Goal: Task Accomplishment & Management: Use online tool/utility

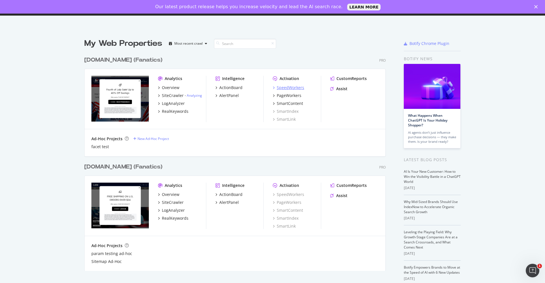
click at [287, 87] on div "SpeedWorkers" at bounding box center [290, 88] width 27 height 6
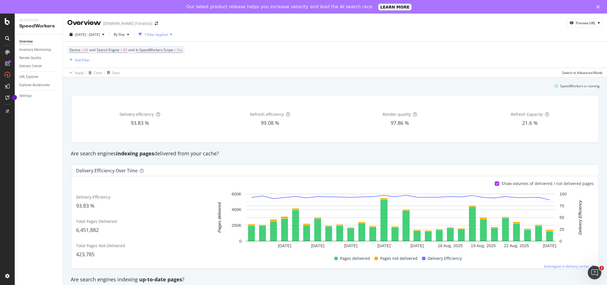
click at [455, 63] on div "Device = All and Search Engine = All and In SpeedWorkers Scope = Yes Add Filter" at bounding box center [334, 55] width 535 height 26
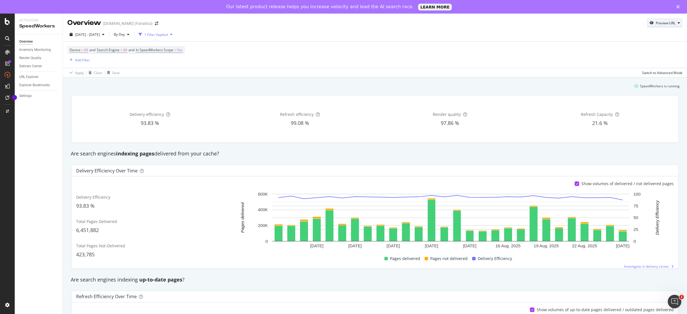
click at [545, 23] on div "Preview URL" at bounding box center [666, 23] width 20 height 5
click at [545, 45] on input "url" at bounding box center [647, 49] width 62 height 10
click at [545, 24] on div "Overview MLBShop.com (Fanatics) Preview URL" at bounding box center [375, 21] width 624 height 14
click at [35, 75] on div "URL Explorer" at bounding box center [28, 77] width 19 height 6
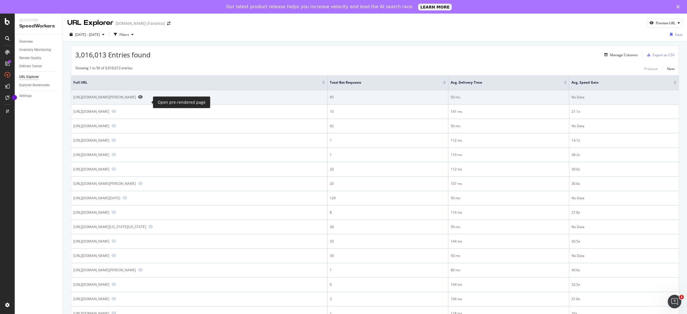
click at [143, 99] on icon "Preview https://www.mlbshop.com/new-york-yankees/jerseys/youth-new-york-yankees…" at bounding box center [140, 97] width 5 height 4
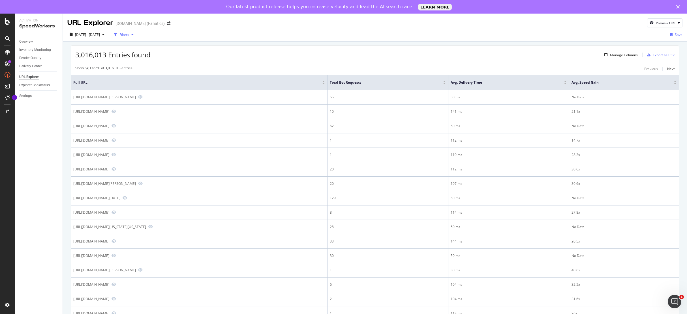
click at [134, 35] on icon "button" at bounding box center [132, 34] width 2 height 3
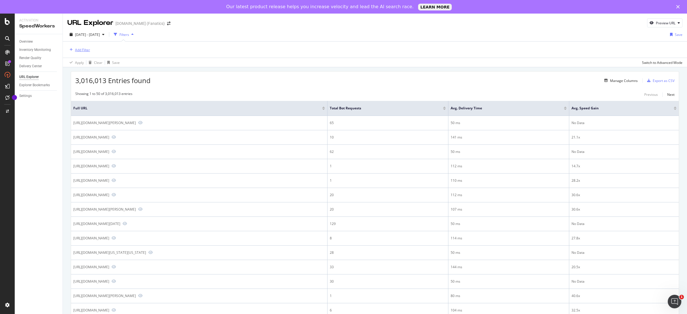
click at [87, 51] on div "Add Filter" at bounding box center [82, 50] width 15 height 5
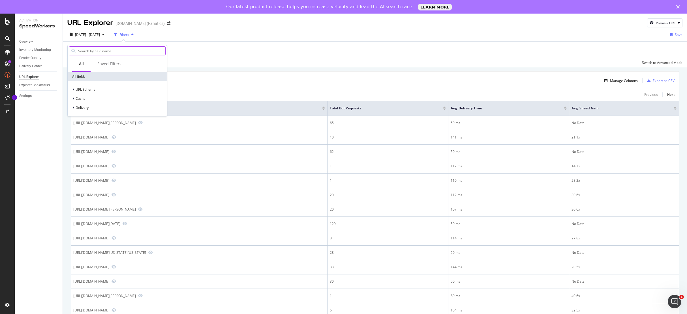
click at [99, 48] on input "text" at bounding box center [122, 51] width 88 height 8
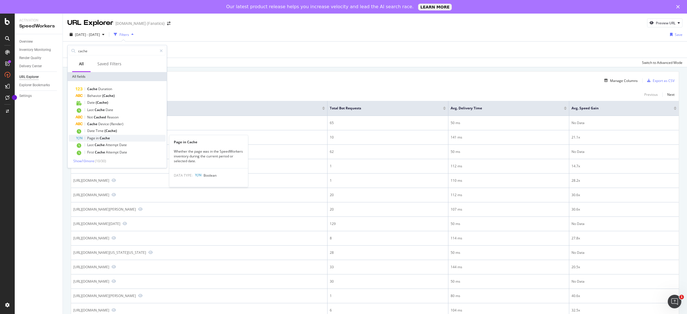
type input "cache"
click at [105, 139] on span "Cache" at bounding box center [105, 138] width 10 height 5
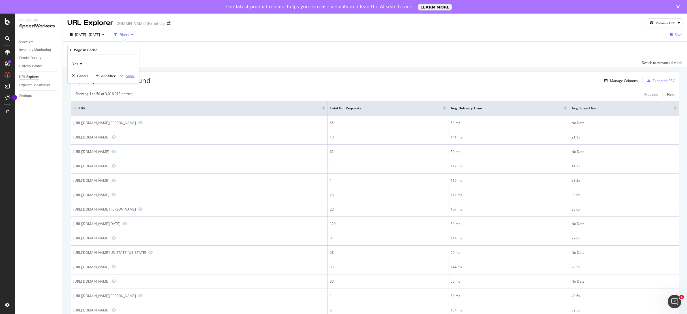
click at [129, 78] on div "Apply" at bounding box center [130, 76] width 9 height 5
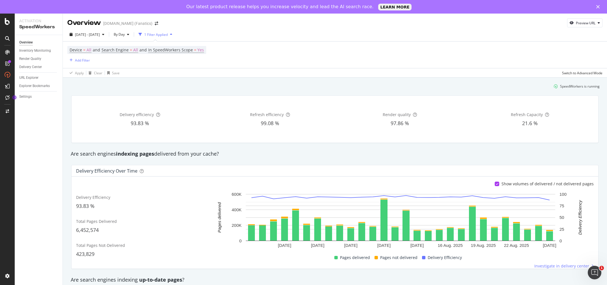
click at [548, 152] on div "Are search engines indexing pages delivered from your cache?" at bounding box center [335, 154] width 534 height 7
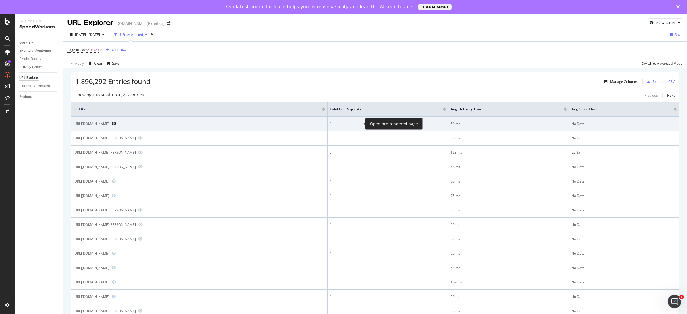
click at [116, 123] on icon "Preview https://www.mlbshop.com/cleveland-indians/fanatics-t-shirts-short-sleev…" at bounding box center [113, 124] width 5 height 4
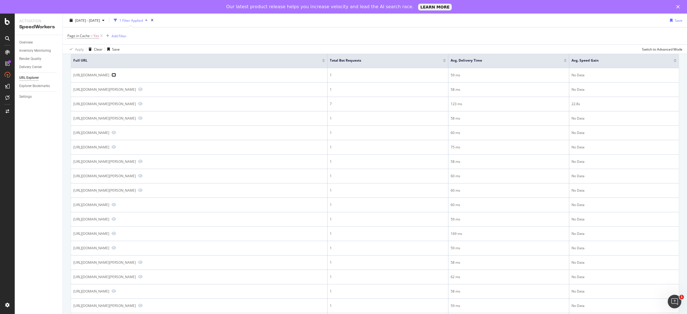
scroll to position [49, 0]
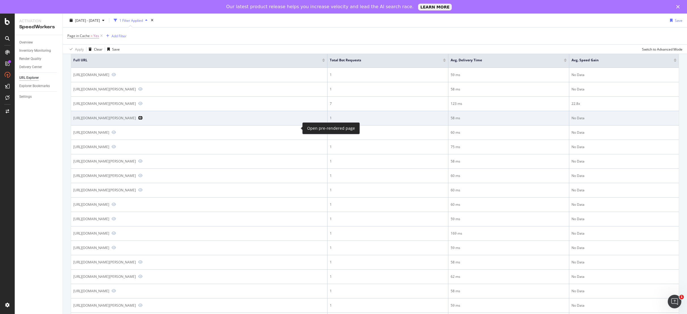
click at [143, 120] on icon "Preview https://www.mlbshop.com/brooklyn-dodgers/jackie-robinson-kids-home/t-24…" at bounding box center [140, 118] width 5 height 4
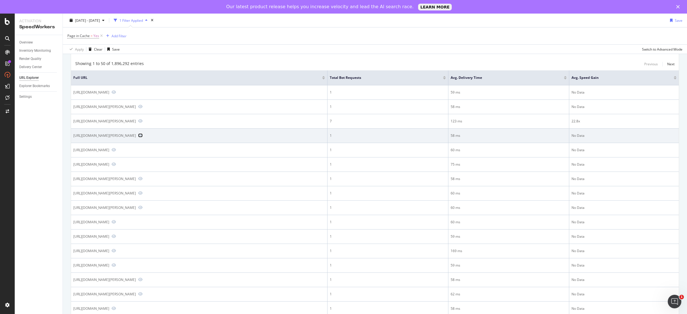
scroll to position [0, 0]
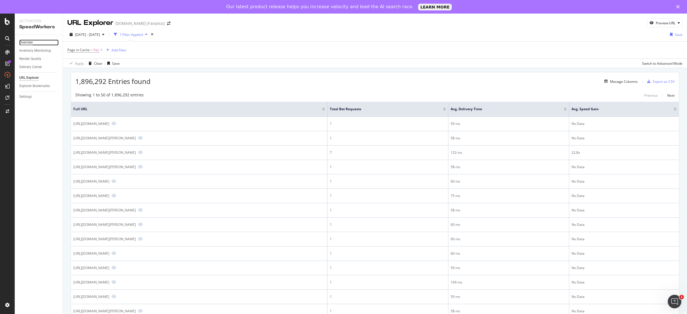
click at [27, 43] on div "Overview" at bounding box center [26, 43] width 14 height 6
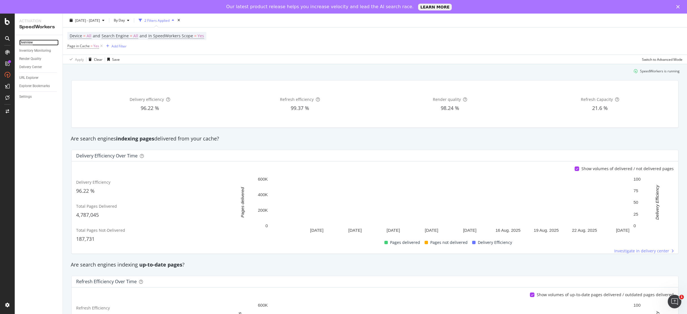
scroll to position [15, 0]
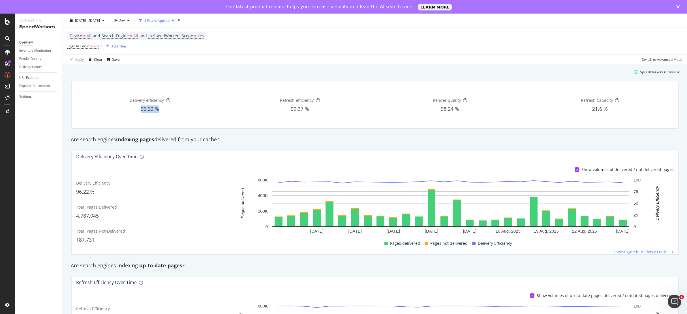
drag, startPoint x: 140, startPoint y: 108, endPoint x: 170, endPoint y: 108, distance: 30.3
click at [170, 108] on div "96.22 %" at bounding box center [150, 109] width 148 height 7
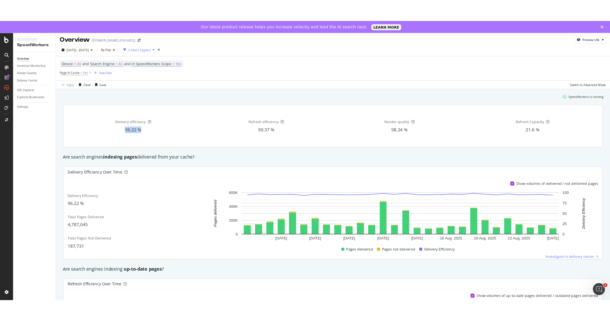
scroll to position [0, 0]
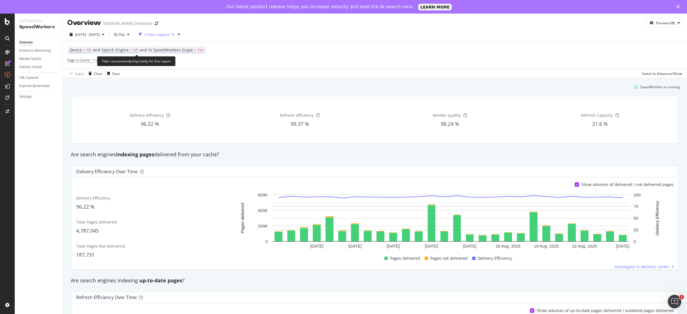
click at [201, 52] on span "Yes" at bounding box center [200, 50] width 7 height 8
click at [196, 65] on icon at bounding box center [198, 63] width 4 height 3
click at [209, 65] on div "Only SpeedWorkers scope" at bounding box center [185, 63] width 62 height 9
click at [237, 55] on div "Device = All and Search Engine = All and In SpeedWorkers Scope = Yes Page in Ca…" at bounding box center [374, 55] width 615 height 27
click at [169, 50] on span "In SpeedWorkers Scope" at bounding box center [170, 49] width 45 height 5
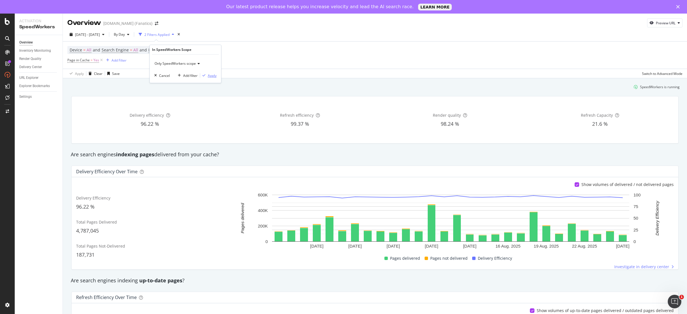
click at [206, 76] on div "button" at bounding box center [204, 75] width 8 height 3
click at [198, 54] on span "Yes" at bounding box center [200, 50] width 7 height 8
click at [196, 64] on span "Only SpeedWorkers scope" at bounding box center [174, 63] width 41 height 5
click at [297, 44] on div "Device = All and Search Engine = All and In SpeedWorkers Scope = Yes Page in Ca…" at bounding box center [374, 55] width 615 height 27
click at [187, 50] on span "In SpeedWorkers Scope" at bounding box center [170, 49] width 45 height 5
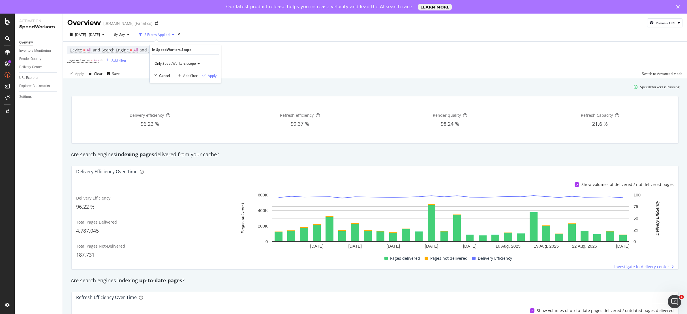
click at [180, 64] on span "Only SpeedWorkers scope" at bounding box center [174, 63] width 41 height 5
click at [182, 77] on span "All requested pages" at bounding box center [172, 75] width 31 height 5
click at [214, 78] on div "Apply" at bounding box center [212, 75] width 9 height 5
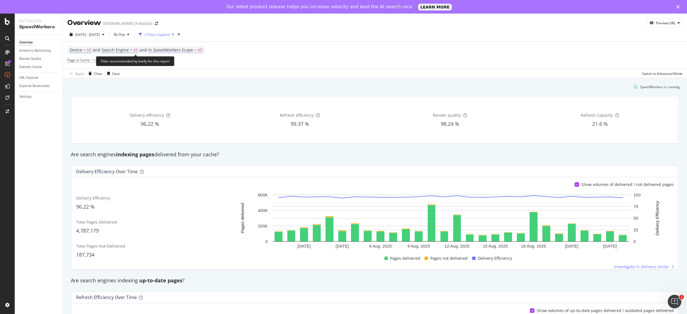
click at [192, 52] on span "In SpeedWorkers Scope" at bounding box center [170, 49] width 45 height 5
click at [245, 90] on div "SpeedWorkers is running" at bounding box center [375, 86] width 614 height 9
click at [235, 88] on div "SpeedWorkers is running" at bounding box center [375, 86] width 614 height 9
click at [184, 51] on span "In SpeedWorkers Scope" at bounding box center [170, 49] width 45 height 5
click at [399, 72] on div "Apply Clear Save Switch to Advanced Mode" at bounding box center [375, 73] width 624 height 9
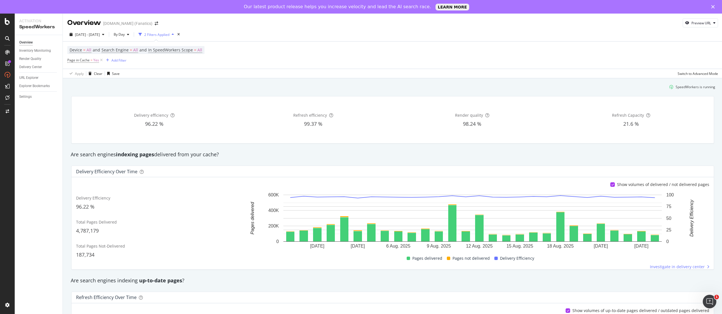
click at [565, 155] on div "Are search engines indexing pages delivered from your cache?" at bounding box center [393, 154] width 650 height 7
click at [550, 160] on div "Are search engines indexing pages delivered from your cache?" at bounding box center [393, 154] width 650 height 13
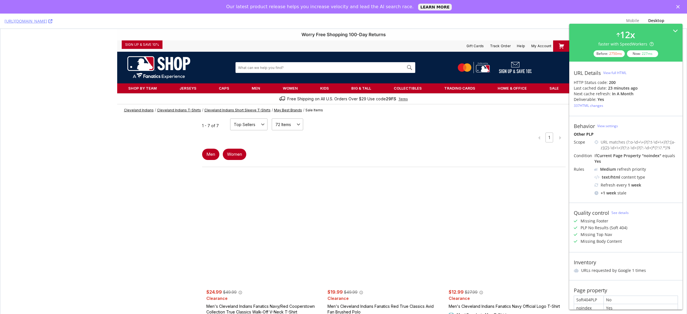
click at [401, 150] on div "Men Women" at bounding box center [384, 154] width 364 height 20
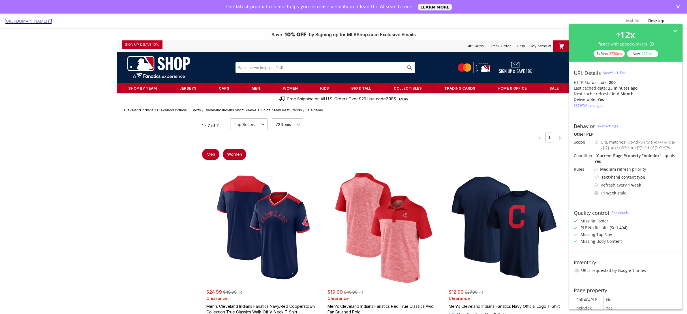
click at [52, 22] on icon at bounding box center [50, 21] width 4 height 4
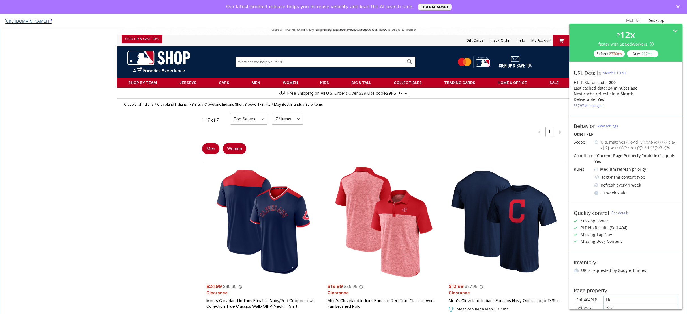
scroll to position [6, 0]
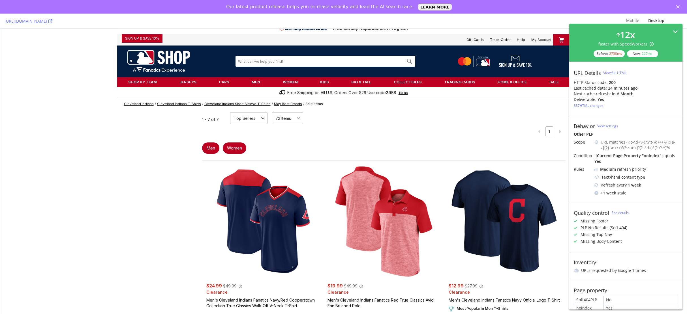
click at [675, 31] on icon at bounding box center [675, 31] width 5 height 5
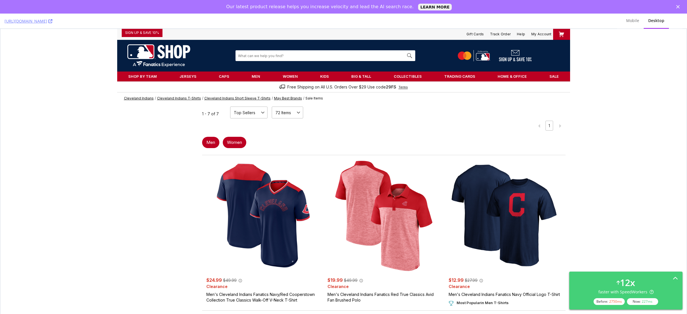
scroll to position [0, 0]
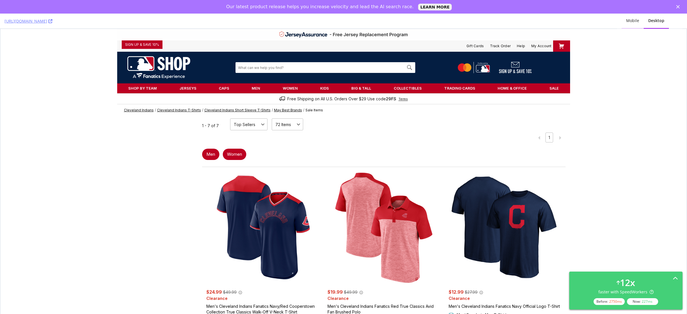
click at [629, 21] on div "Mobile" at bounding box center [632, 21] width 13 height 6
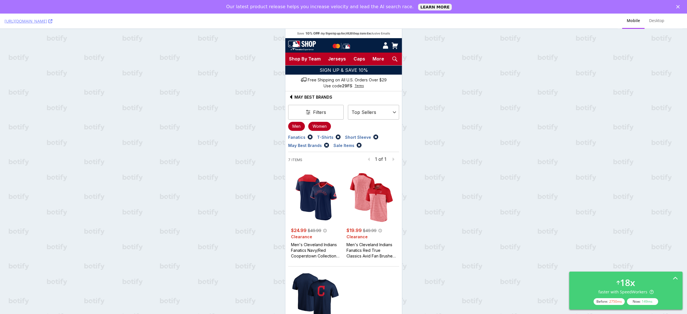
click at [454, 143] on div "https://www.mlbshop.com/cleveland-indians/fanatics-t-shirts-short-sleeve-may-be…" at bounding box center [343, 171] width 687 height 314
click at [658, 23] on div "Desktop" at bounding box center [656, 21] width 24 height 16
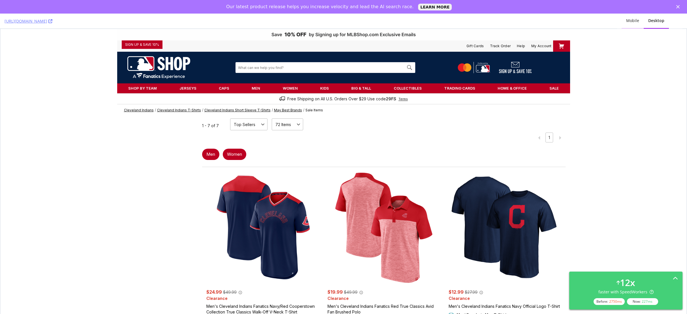
click at [635, 20] on div "Mobile" at bounding box center [632, 21] width 13 height 6
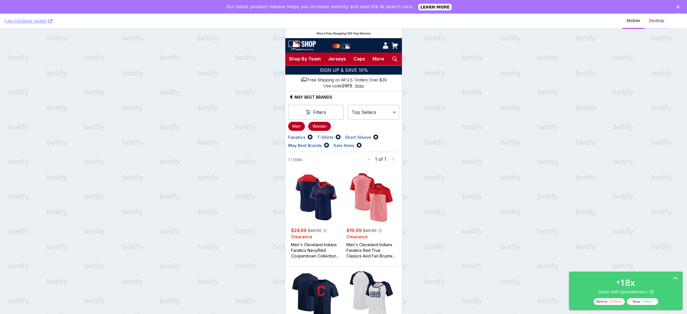
click at [653, 19] on div "Desktop" at bounding box center [656, 21] width 15 height 6
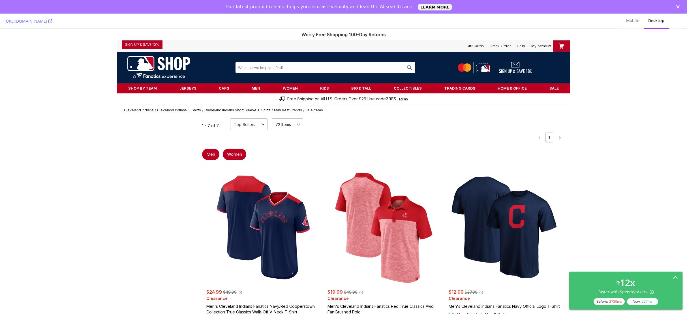
click at [675, 276] on icon at bounding box center [675, 278] width 5 height 5
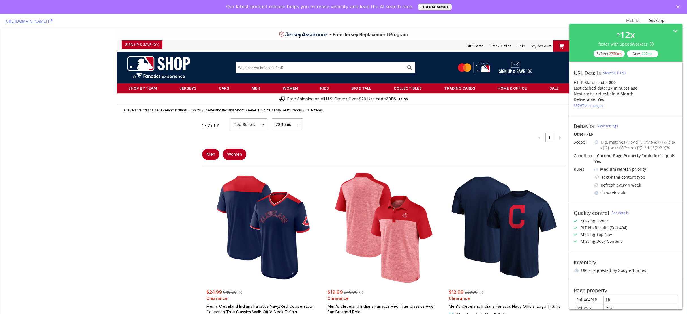
click at [614, 72] on div "View full HTML" at bounding box center [614, 72] width 23 height 5
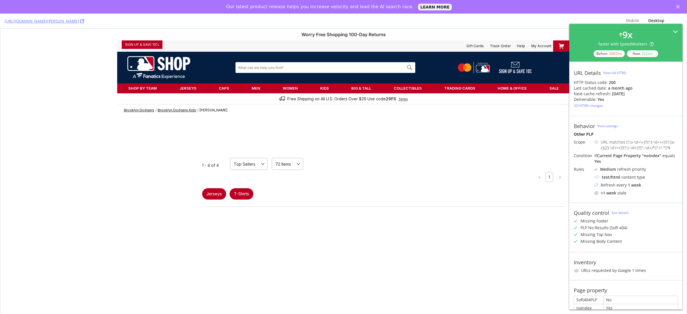
click at [675, 31] on icon at bounding box center [675, 31] width 5 height 5
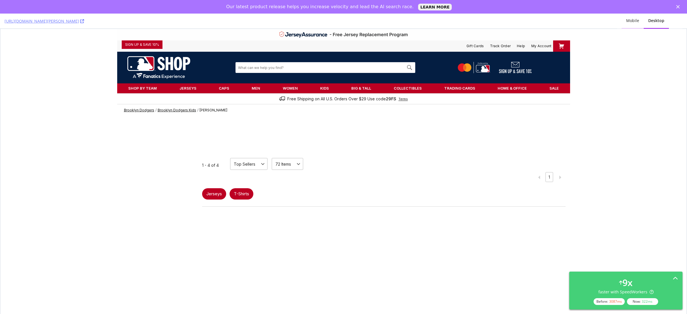
click at [632, 22] on div "Mobile" at bounding box center [632, 21] width 13 height 6
